Goal: Find specific page/section: Find specific page/section

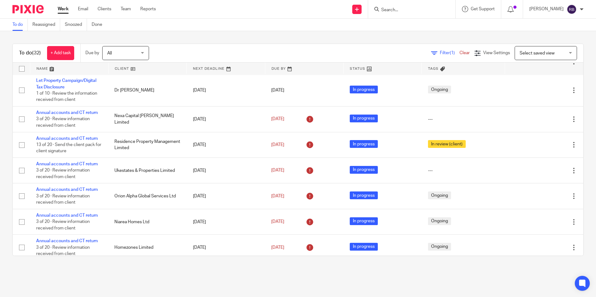
scroll to position [249, 0]
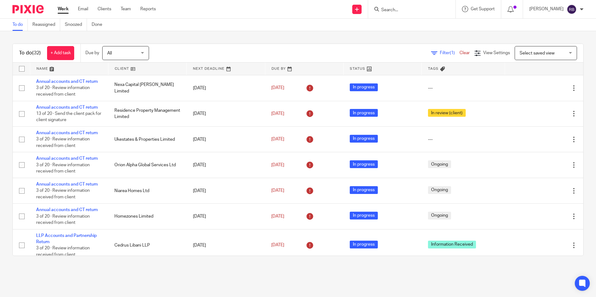
click at [161, 8] on input "Search" at bounding box center [409, 10] width 56 height 6
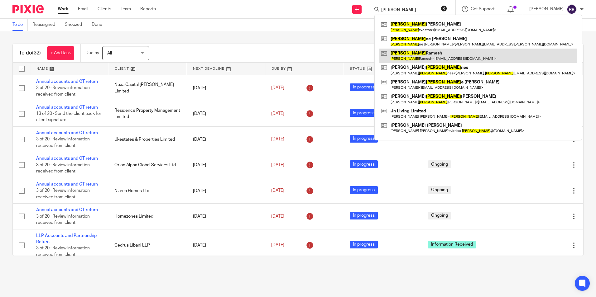
type input "jay"
click at [161, 55] on link at bounding box center [478, 56] width 198 height 14
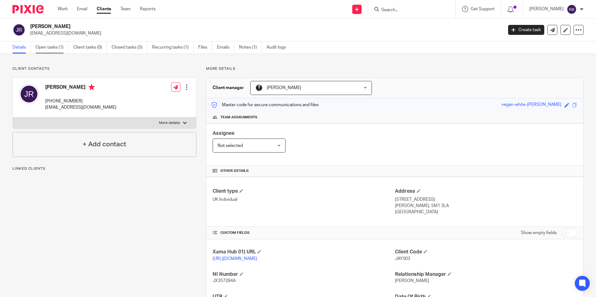
click at [57, 52] on link "Open tasks (1)" at bounding box center [52, 47] width 33 height 12
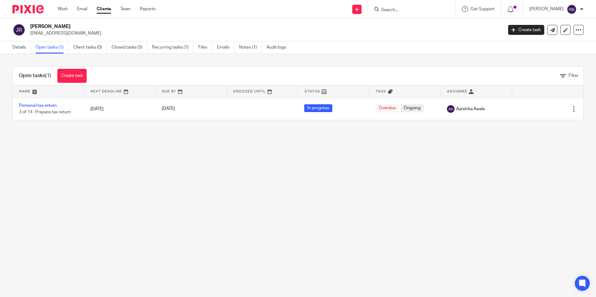
click at [22, 6] on img at bounding box center [27, 9] width 31 height 8
